Goal: Information Seeking & Learning: Learn about a topic

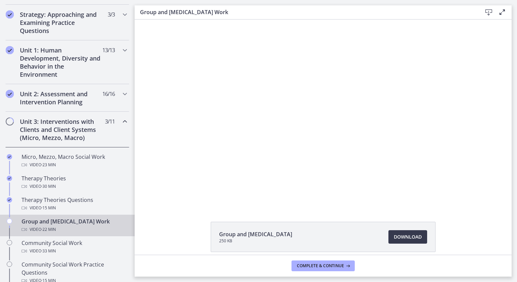
scroll to position [149, 0]
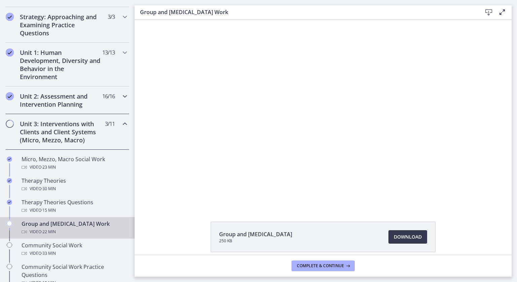
click at [62, 90] on div "Unit 2: Assessment and Intervention Planning 16 / 16 Completed" at bounding box center [67, 101] width 124 height 28
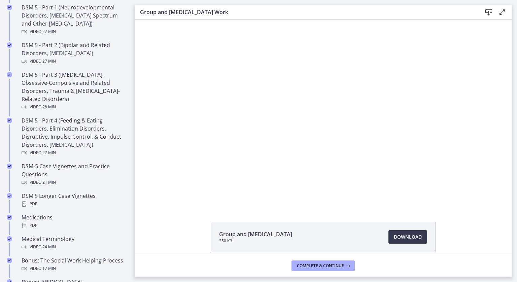
scroll to position [347, 0]
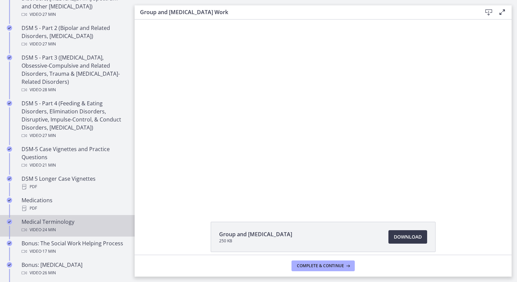
click at [97, 224] on div "Medical Terminology Video · 24 min" at bounding box center [74, 226] width 105 height 16
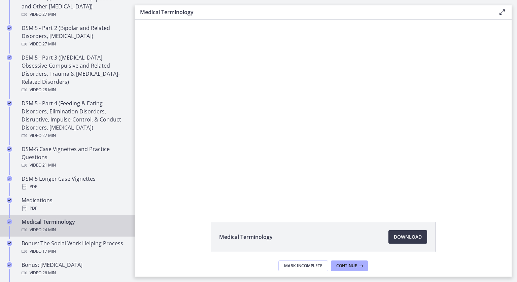
click at [263, 113] on div at bounding box center [323, 113] width 332 height 187
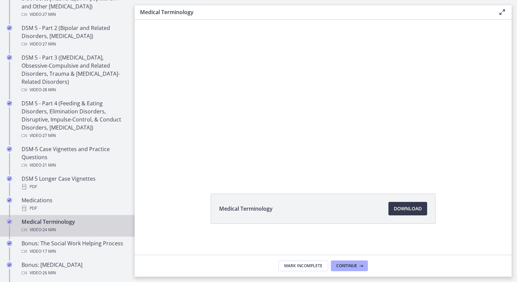
scroll to position [29, 0]
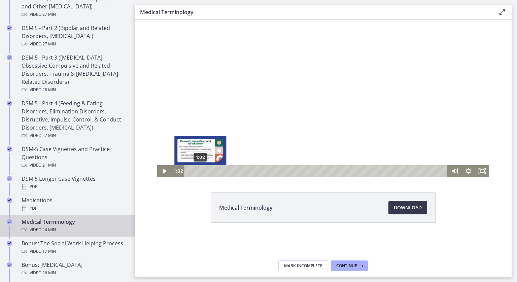
click at [198, 171] on div "1:02" at bounding box center [317, 171] width 255 height 12
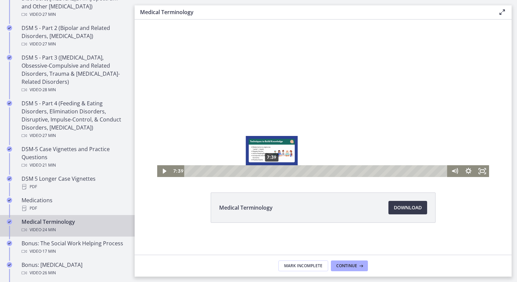
click at [269, 171] on div "7:39" at bounding box center [317, 171] width 255 height 12
click at [276, 172] on div "8:18" at bounding box center [317, 171] width 255 height 12
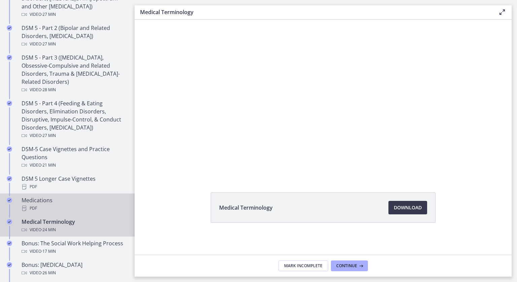
click at [97, 207] on div "PDF" at bounding box center [74, 208] width 105 height 8
